Goal: Transaction & Acquisition: Purchase product/service

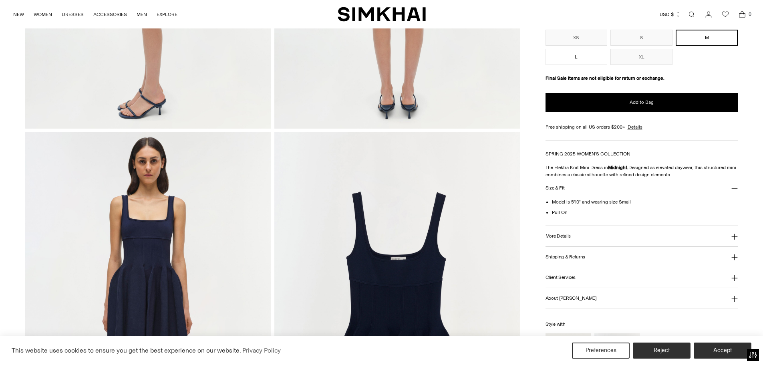
scroll to position [601, 0]
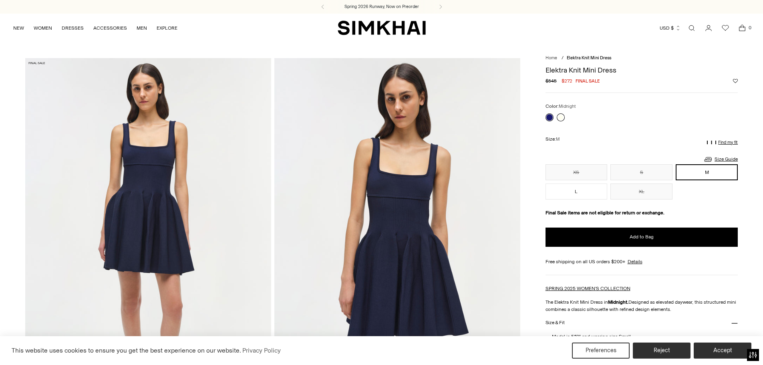
click at [560, 113] on link at bounding box center [561, 117] width 8 height 8
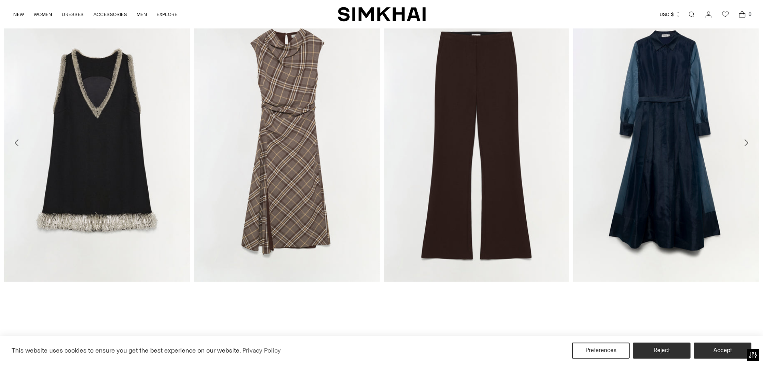
scroll to position [1923, 0]
